Goal: Register for event/course

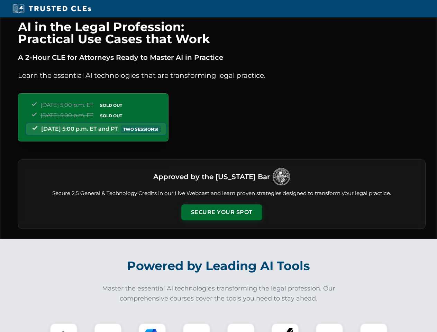
click at [222, 213] on button "Secure Your Spot" at bounding box center [221, 213] width 81 height 16
click at [64, 328] on img at bounding box center [64, 337] width 20 height 20
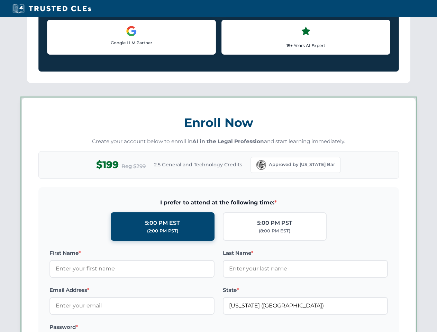
click at [197, 328] on label "Password *" at bounding box center [131, 327] width 165 height 8
